Goal: Transaction & Acquisition: Purchase product/service

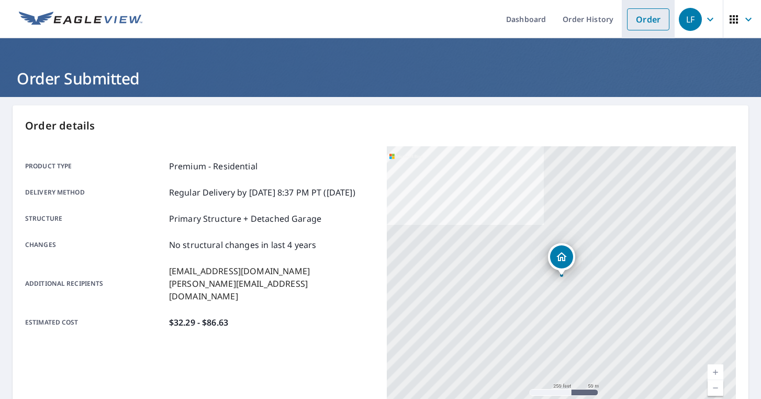
click at [645, 26] on link "Order" at bounding box center [648, 19] width 42 height 22
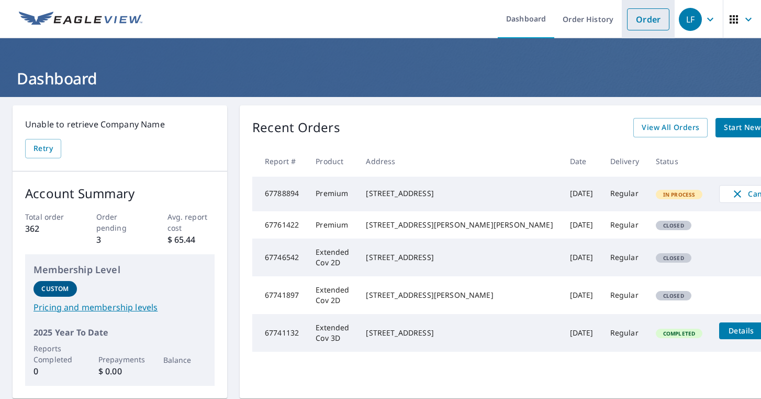
click at [656, 23] on link "Order" at bounding box center [648, 19] width 42 height 22
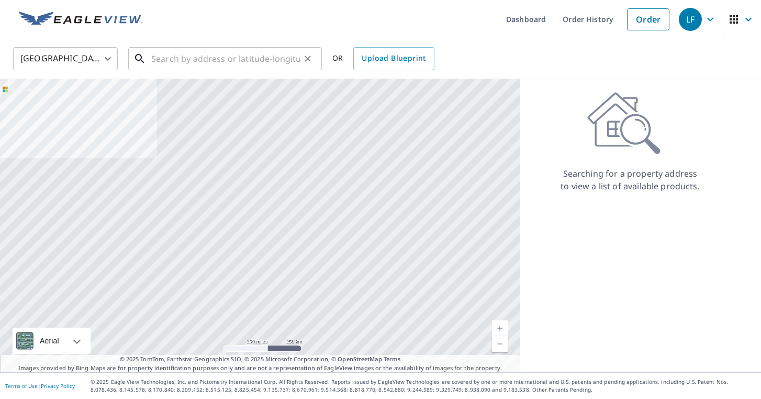
click at [228, 67] on input "text" at bounding box center [225, 58] width 149 height 29
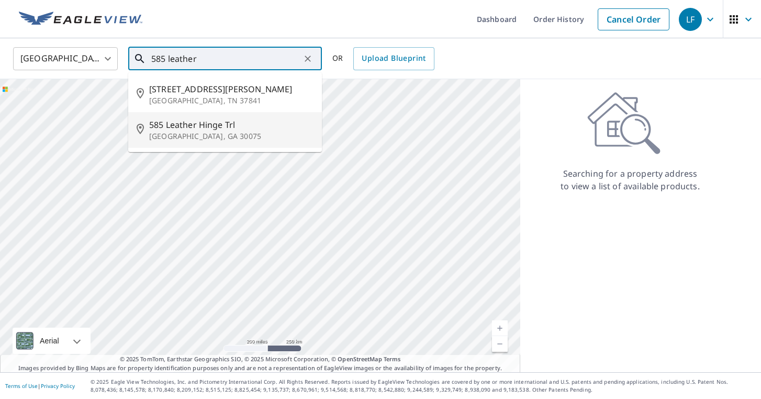
click at [206, 128] on span "585 Leather Hinge Trl" at bounding box center [231, 124] width 164 height 13
type input "[STREET_ADDRESS]"
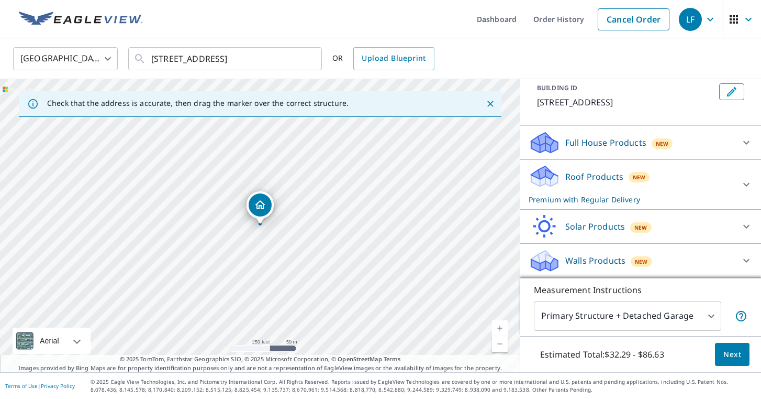
scroll to position [62, 0]
click at [746, 181] on icon at bounding box center [746, 184] width 13 height 13
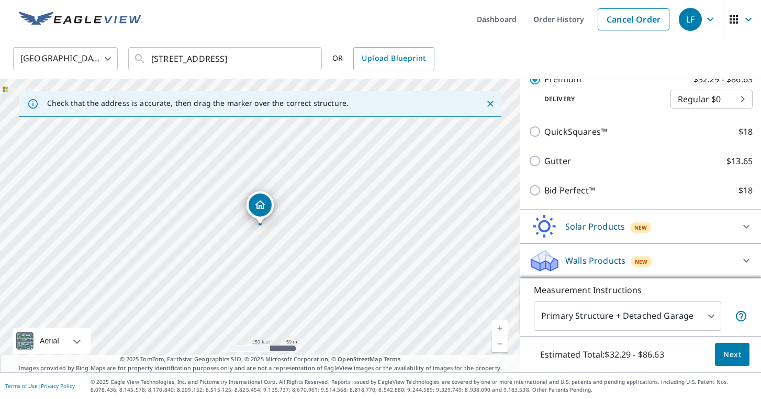
scroll to position [202, 0]
click at [733, 356] on span "Next" at bounding box center [733, 354] width 18 height 13
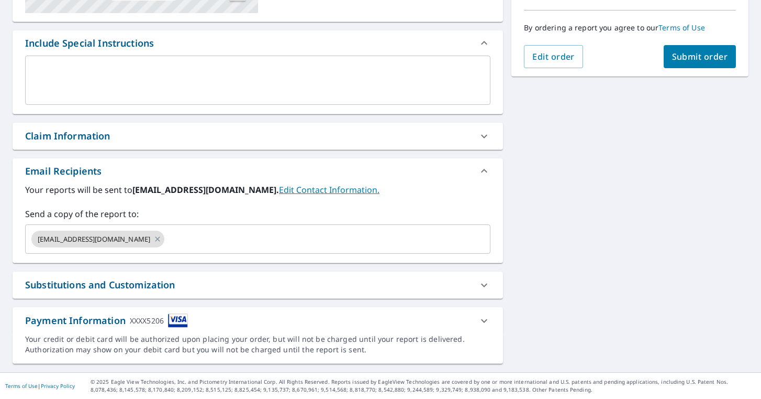
scroll to position [258, 0]
click at [385, 250] on div "[EMAIL_ADDRESS][DOMAIN_NAME] ​" at bounding box center [258, 238] width 466 height 29
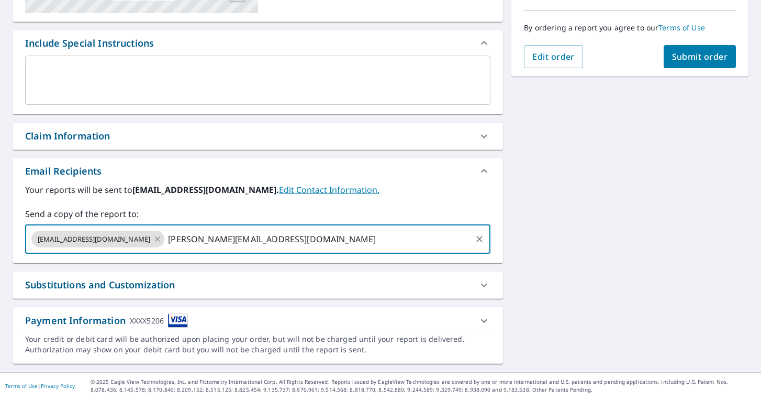
type input "[PERSON_NAME][EMAIL_ADDRESS][DOMAIN_NAME]"
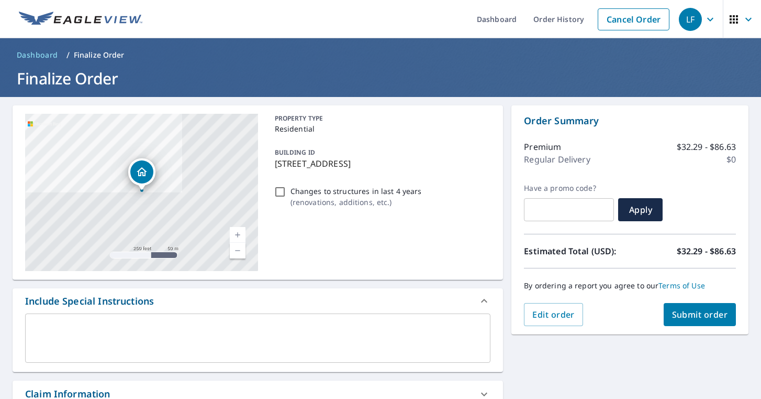
scroll to position [0, 0]
click at [712, 311] on span "Submit order" at bounding box center [700, 314] width 56 height 12
checkbox input "true"
